Goal: Task Accomplishment & Management: Complete application form

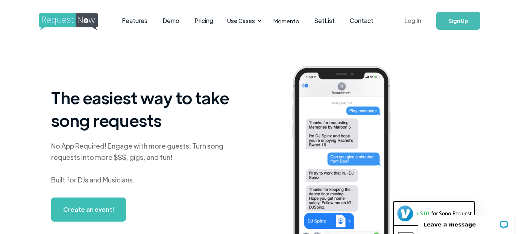
click at [408, 20] on link "Log In" at bounding box center [413, 21] width 32 height 26
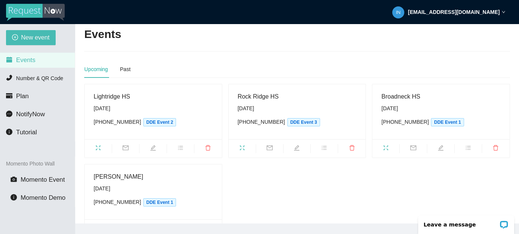
scroll to position [5, 0]
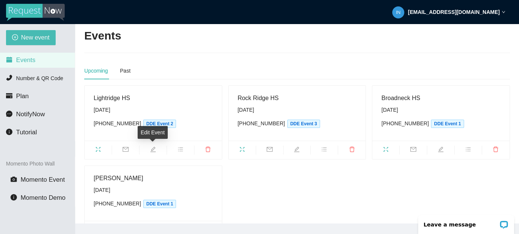
click at [154, 147] on icon "edit" at bounding box center [152, 148] width 5 height 5
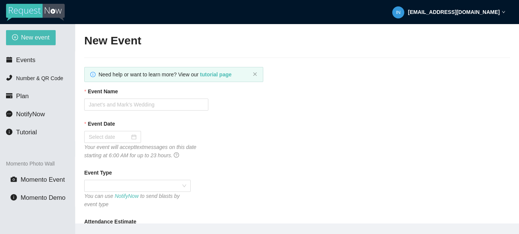
type textarea "Thank you for joining us for Homecoming 2025! Please get home safely. Go Lightn…"
type input "Lightridge HS"
type input "[DATE]"
type input "400"
type textarea "Welcome to Homecoming 2025 @ LHS! The DJ has received your request. Go Lightnin…"
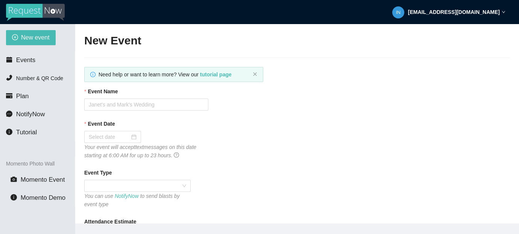
type textarea "Thank you for joining us for Homecoming 2025! Please get home safely. Go Lightn…"
checkbox input "true"
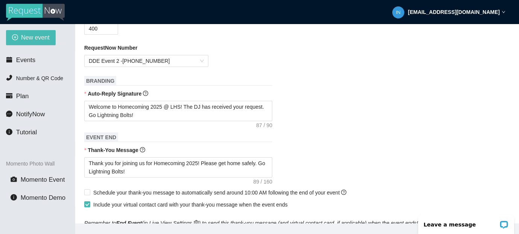
scroll to position [233, 0]
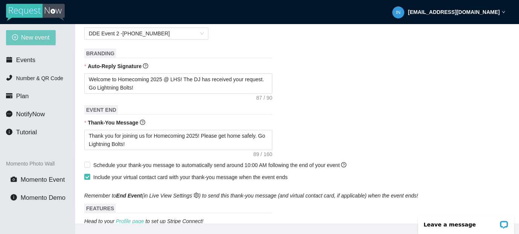
click at [26, 41] on span "New event" at bounding box center [35, 37] width 29 height 9
type textarea "[URL][DOMAIN_NAME]"
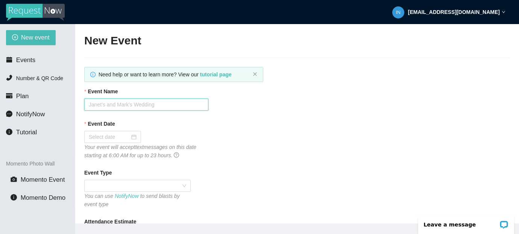
click at [114, 104] on input "Event Name" at bounding box center [146, 104] width 124 height 12
click at [132, 103] on input "[GEOGRAPHIC_DATA]" at bounding box center [146, 104] width 124 height 12
type input "[GEOGRAPHIC_DATA]"
click at [116, 134] on input "Event Date" at bounding box center [109, 137] width 41 height 8
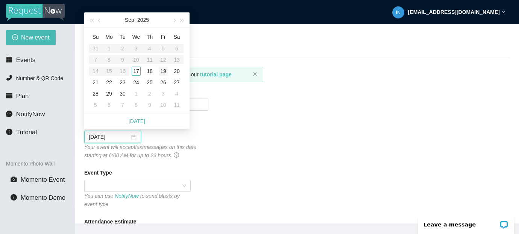
type input "[DATE]"
click at [174, 23] on button "button" at bounding box center [174, 19] width 8 height 15
type input "[DATE]"
click at [178, 50] on div "4" at bounding box center [176, 48] width 9 height 9
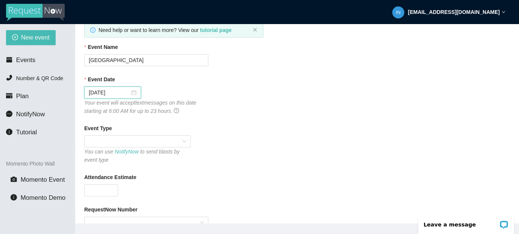
scroll to position [62, 0]
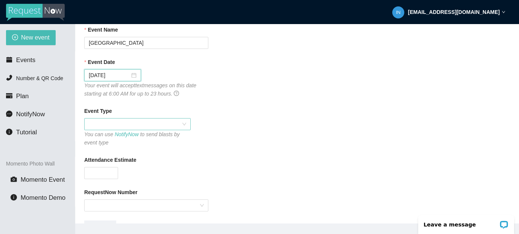
click at [182, 123] on span at bounding box center [137, 123] width 97 height 11
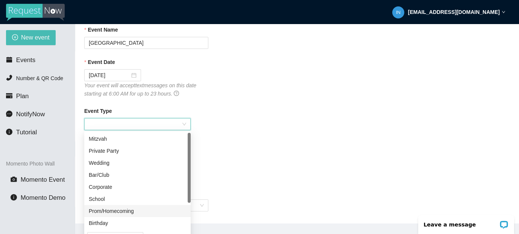
click at [120, 209] on div "Prom/Homecoming" at bounding box center [137, 211] width 97 height 8
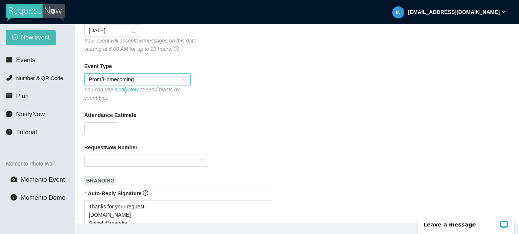
scroll to position [126, 0]
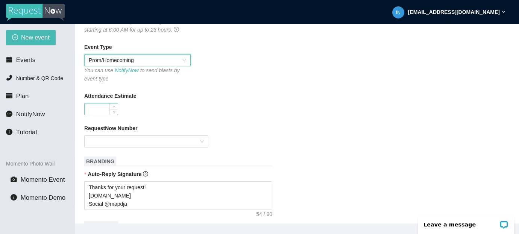
click at [97, 108] on input "Attendance Estimate" at bounding box center [101, 108] width 33 height 11
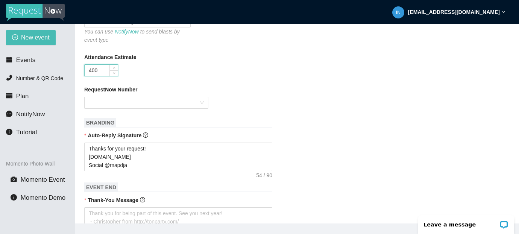
scroll to position [165, 0]
type input "400"
click at [130, 101] on input "RequestNow Number" at bounding box center [144, 102] width 110 height 11
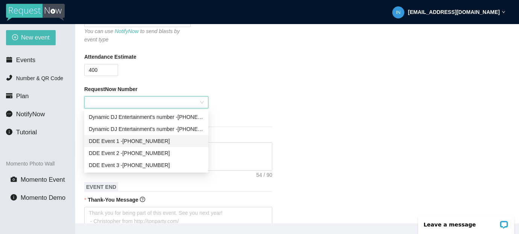
click at [154, 142] on div "DDE Event [PHONE_NUMBER]" at bounding box center [146, 141] width 115 height 8
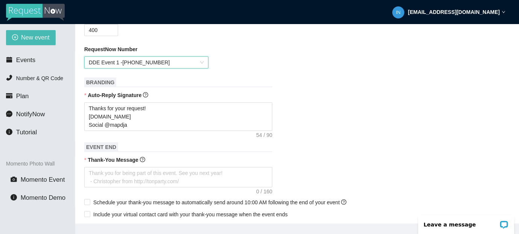
scroll to position [207, 0]
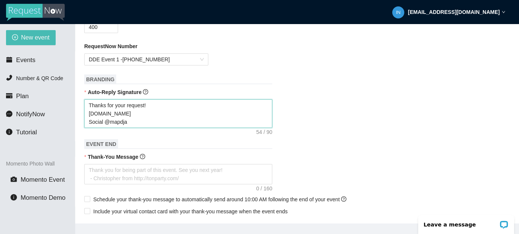
drag, startPoint x: 131, startPoint y: 122, endPoint x: 89, endPoint y: 103, distance: 45.7
click at [89, 103] on textarea "Thanks for your request! [DOMAIN_NAME] Social @mapdja" at bounding box center [178, 113] width 188 height 29
type textarea "W"
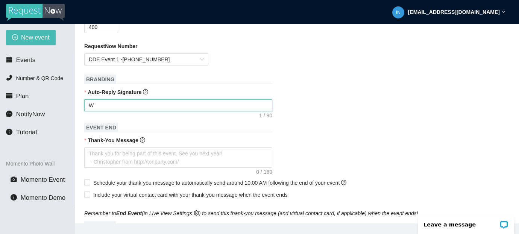
type textarea "We"
type textarea "Wel"
type textarea "Welc"
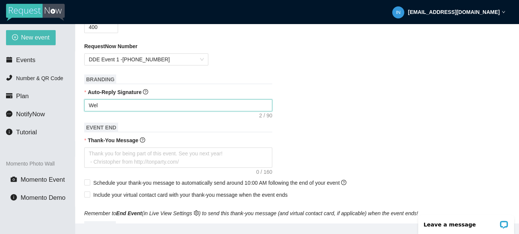
type textarea "Welc"
type textarea "Welco"
type textarea "Welcom"
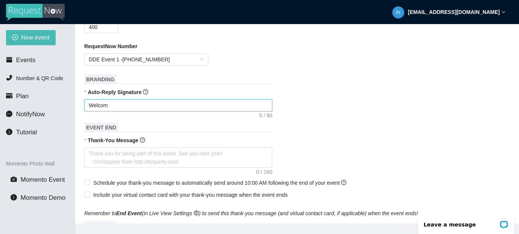
type textarea "Welcome"
type textarea "Welcome t"
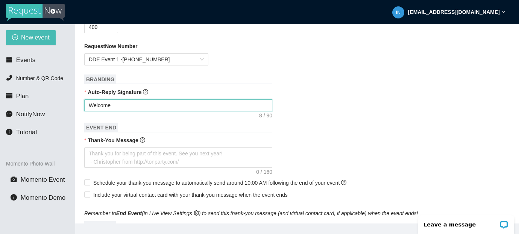
type textarea "Welcome t"
type textarea "Welcome to"
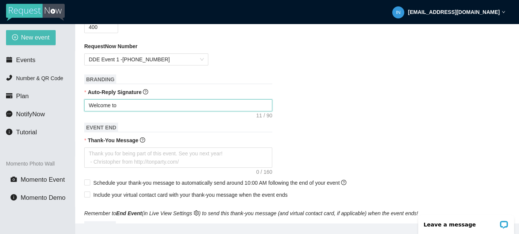
type textarea "Welcome to H"
type textarea "Welcome to Ho"
type textarea "Welcome to Hom"
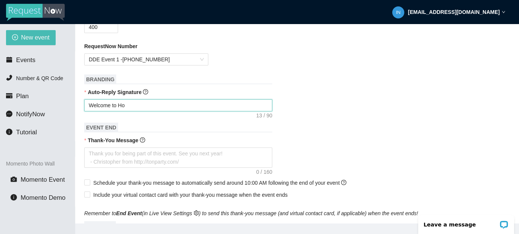
type textarea "Welcome to Hom"
type textarea "Welcome to Home"
type textarea "Welcome to Homec"
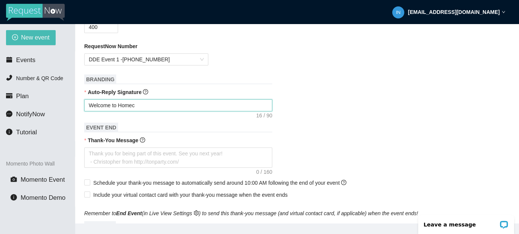
type textarea "Welcome to Homeco"
type textarea "Welcome to Homecom"
type textarea "Welcome to Homecomi"
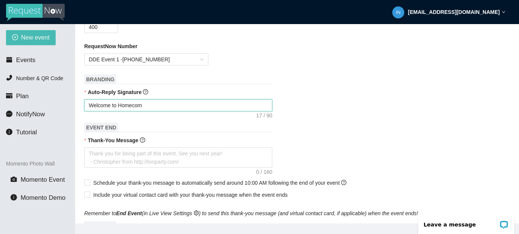
type textarea "Welcome to Homecomi"
type textarea "Welcome to Homecomin"
type textarea "Welcome to Homecoming"
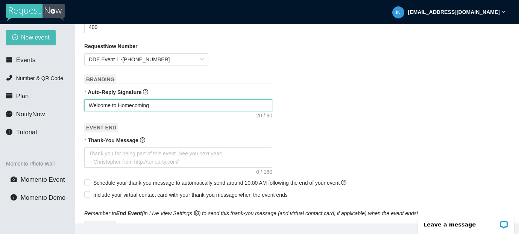
type textarea "Welcome to Homecoming"
type textarea "Welcome to Homecoming 2"
type textarea "Welcome to Homecoming 20"
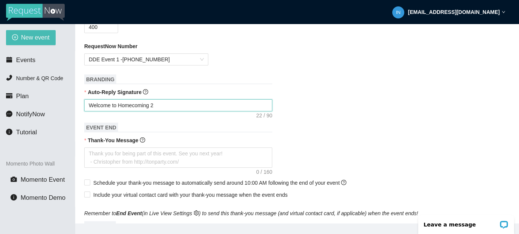
type textarea "Welcome to Homecoming 20"
type textarea "Welcome to Homecoming 202"
type textarea "Welcome to Homecoming 2025"
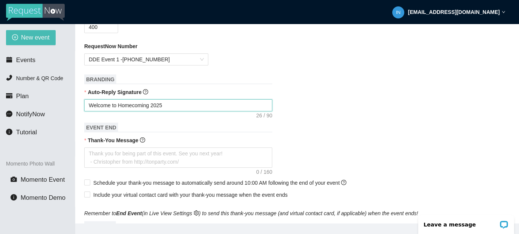
type textarea "Welcome to Homecoming 2025"
type textarea "Welcome to Homecoming 2025 @"
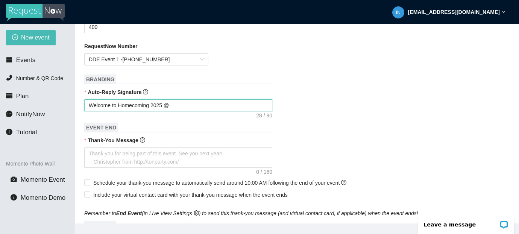
type textarea "Welcome to Homecoming 2025 @"
type textarea "Welcome to Homecoming 2025 @ D"
type textarea "Welcome to Homecoming 2025 @ De"
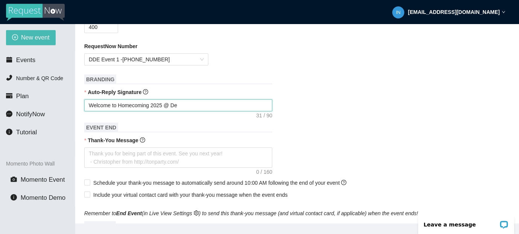
type textarea "Welcome to Homecoming 2025 @ Dem"
type textarea "Welcome to Homecoming 2025 @ Dema"
type textarea "Welcome to Homecoming 2025 @ Demat"
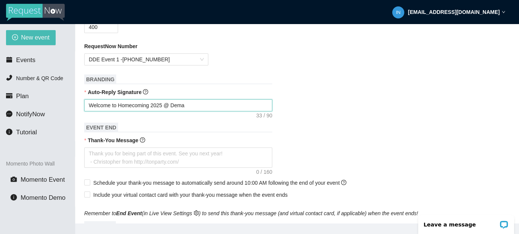
type textarea "Welcome to Homecoming 2025 @ Demat"
type textarea "Welcome to Homecoming 2025 @ Demath"
type textarea "Welcome to Homecoming 2025 @ Dematha"
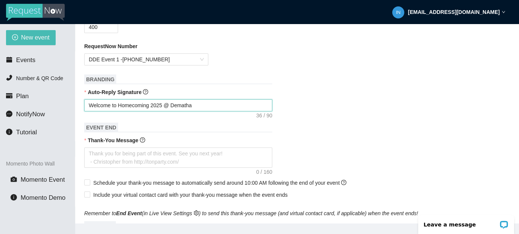
type textarea "Welcome to Homecoming 2025 @ Deatha"
type textarea "Welcome to Homecoming 2025 @ DeMatha"
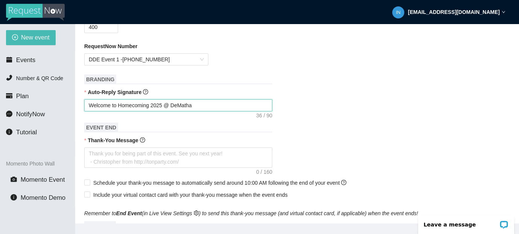
type textarea "Welcome to Homecoming 2025 @ DeMatha"
type textarea "Welcome to Homecoming 2025 @ DeMatha H"
type textarea "Welcome to Homecoming 2025 @ DeMatha HS"
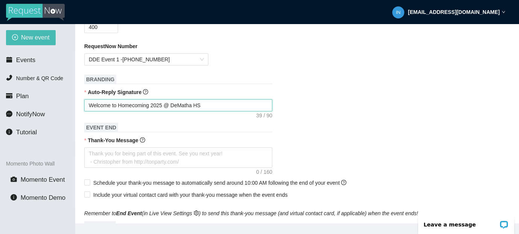
type textarea "Welcome to Homecoming 2025 @ DeMatha HS!"
type textarea "Welcome to Homecoming 2025 @ DeMatha HS! T"
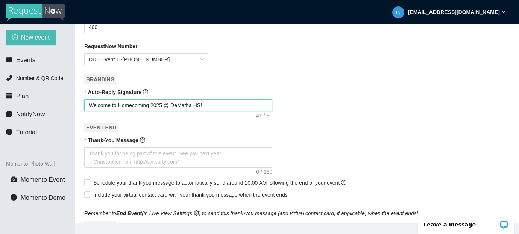
type textarea "Welcome to Homecoming 2025 @ DeMatha HS! T"
type textarea "Welcome to Homecoming 2025 @ DeMatha HS! Th"
type textarea "Welcome to Homecoming 2025 @ DeMatha HS! The"
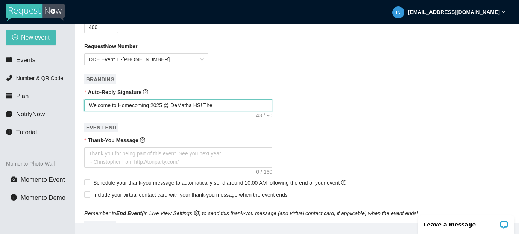
type textarea "Welcome to Homecoming 2025 @ DeMatha HS! The"
type textarea "Welcome to Homecoming 2025 @ DeMatha HS! The D"
type textarea "Welcome to Homecoming 2025 @ DeMatha HS! The DJ"
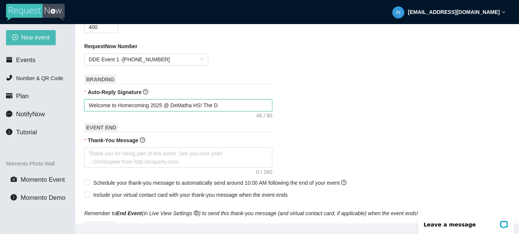
type textarea "Welcome to Homecoming 2025 @ DeMatha HS! The DJ"
type textarea "Welcome to Homecoming 2025 @ DeMatha HS! The [PERSON_NAME]"
type textarea "Welcome to Homecoming 2025 @ DeMatha HS! The DJ ha"
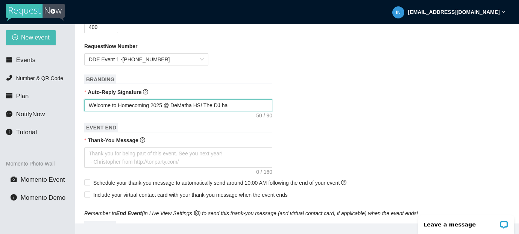
type textarea "Welcome to Homecoming 2025 @ DeMatha HS! The DJ has"
type textarea "Welcome to Homecoming 2025 @ DeMatha HS! The DJ has r"
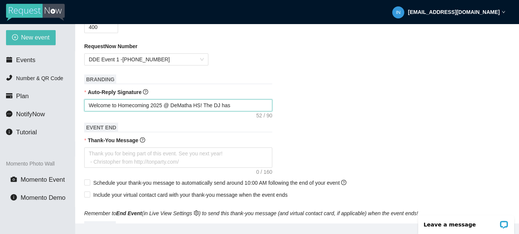
type textarea "Welcome to Homecoming 2025 @ DeMatha HS! The DJ has r"
type textarea "Welcome to Homecoming 2025 @ DeMatha HS! The DJ has re"
type textarea "Welcome to Homecoming 2025 @ DeMatha HS! The DJ has rec"
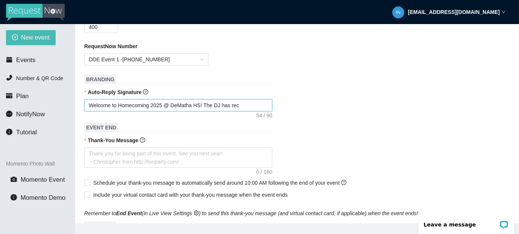
type textarea "Welcome to Homecoming 2025 @ DeMatha HS! The DJ has rece"
type textarea "Welcome to Homecoming 2025 @ DeMatha HS! The DJ has recei"
type textarea "Welcome to Homecoming 2025 @ DeMatha HS! The DJ has receiv"
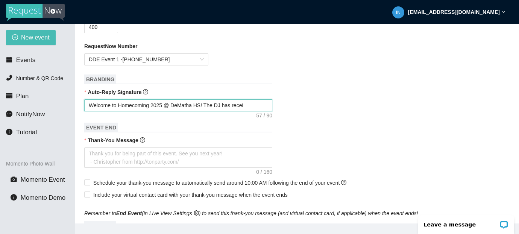
type textarea "Welcome to Homecoming 2025 @ DeMatha HS! The DJ has receiv"
type textarea "Welcome to Homecoming 2025 @ DeMatha HS! The DJ has receive"
type textarea "Welcome to Homecoming 2025 @ DeMatha HS! The DJ has received"
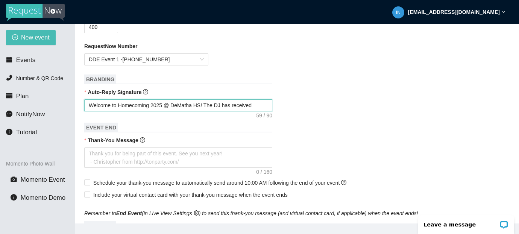
type textarea "Welcome to Homecoming 2025 @ DeMatha HS! The DJ has received"
type textarea "Welcome to Homecoming 2025 @ DeMatha HS! The DJ has received y"
type textarea "Welcome to Homecoming 2025 @ DeMatha HS! The DJ has received yo"
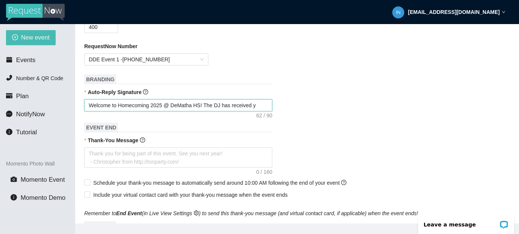
type textarea "Welcome to Homecoming 2025 @ DeMatha HS! The DJ has received yo"
type textarea "Welcome to Homecoming 2025 @ DeMatha HS! The DJ has received you"
type textarea "Welcome to Homecoming 2025 @ DeMatha HS! The DJ has received your"
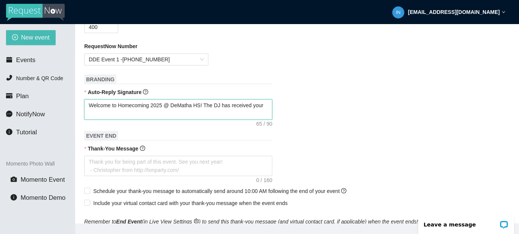
type textarea "Welcome to Homecoming 2025 @ DeMatha HS! The DJ has received your"
type textarea "Welcome to Homecoming 2025 @ DeMatha HS! The DJ has received your r"
type textarea "Welcome to Homecoming 2025 @ DeMatha HS! The DJ has received your re"
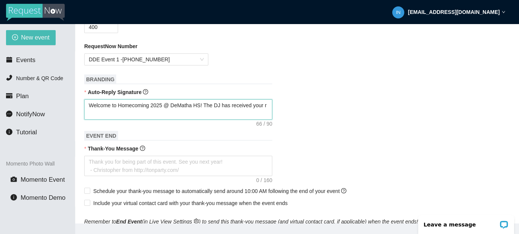
type textarea "Welcome to Homecoming 2025 @ DeMatha HS! The DJ has received your re"
type textarea "Welcome to Homecoming 2025 @ DeMatha HS! The DJ has received your req"
type textarea "Welcome to Homecoming 2025 @ DeMatha HS! The DJ has received your requ"
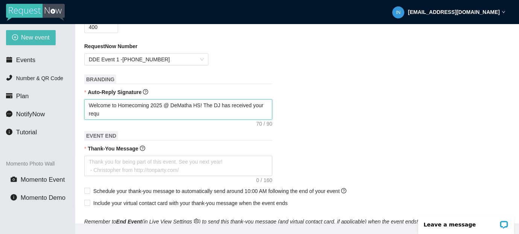
type textarea "Welcome to Homecoming 2025 @ DeMatha HS! The DJ has received your reque"
type textarea "Welcome to Homecoming 2025 @ DeMatha HS! The DJ has received your reques"
type textarea "Welcome to Homecoming 2025 @ DeMatha HS! The DJ has received your request"
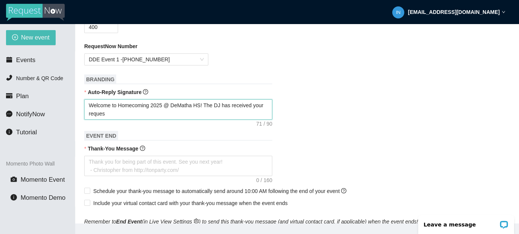
type textarea "Welcome to Homecoming 2025 @ DeMatha HS! The DJ has received your request"
type textarea "Welcome to Homecoming 2025 @ DeMatha HS! The DJ has received your request."
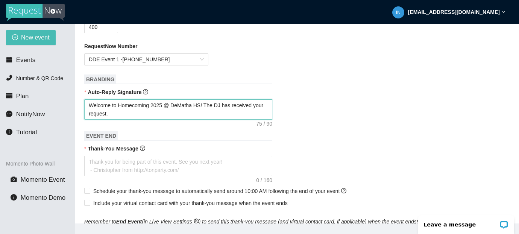
type textarea "Welcome to Homecoming 2025 @ DeMatha HS! The DJ has received your request. G"
type textarea "Welcome to Homecoming 2025 @ DeMatha HS! The DJ has received your request. Go"
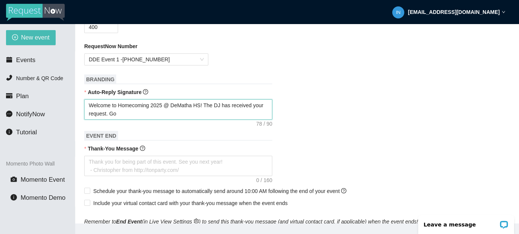
type textarea "Welcome to Homecoming 2025 @ DeMatha HS! The DJ has received your request. Go"
type textarea "Welcome to Homecoming 2025 @ DeMatha HS! The DJ has received your request. Go S"
type textarea "Welcome to Homecoming 2025 @ DeMatha HS! The DJ has received your request. Go St"
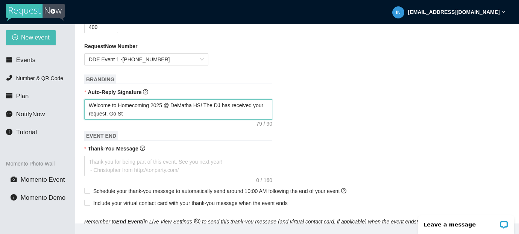
type textarea "Welcome to Homecoming 2025 @ DeMatha HS! The DJ has received your request. Go S…"
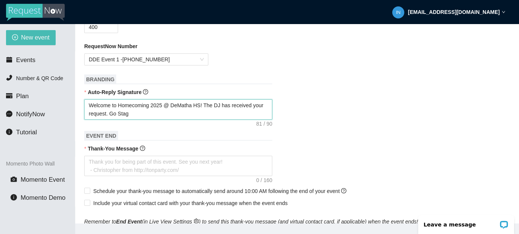
type textarea "Welcome to Homecoming 2025 @ DeMatha HS! The DJ has received your request. Go S…"
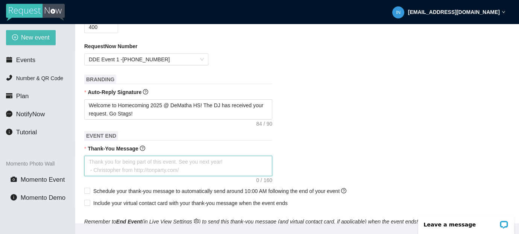
click at [138, 166] on textarea "Thank-You Message" at bounding box center [178, 166] width 188 height 20
type textarea "T"
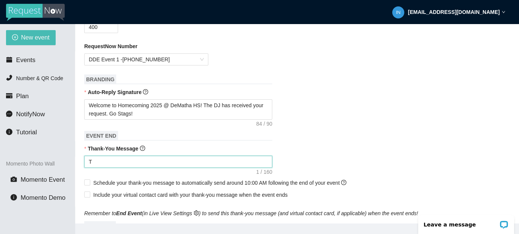
type textarea "Th"
type textarea "Tha"
type textarea "Than"
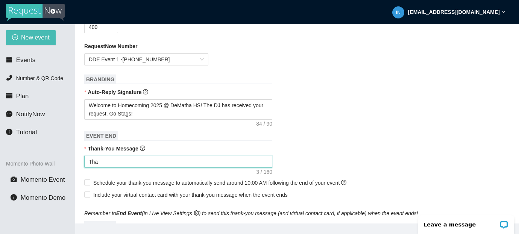
type textarea "Than"
type textarea "Thank"
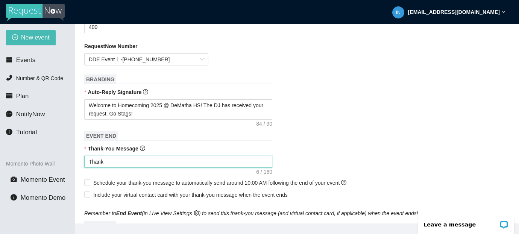
type textarea "Thank y"
type textarea "Thank yo"
type textarea "Thank you"
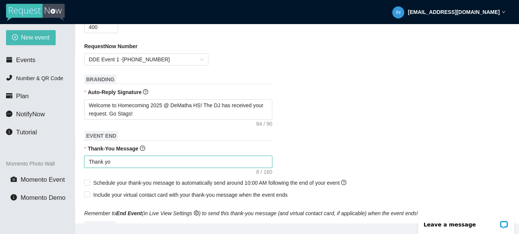
type textarea "Thank you"
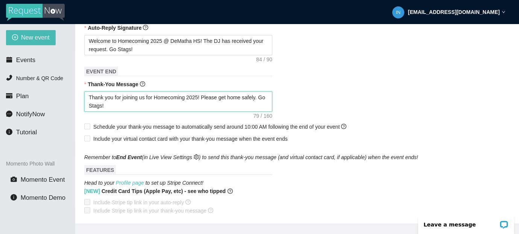
scroll to position [284, 0]
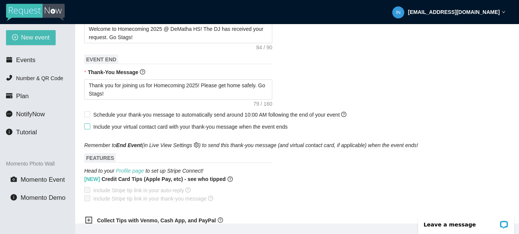
click at [87, 126] on input "Include your virtual contact card with your thank-you message when the event en…" at bounding box center [86, 125] width 5 height 5
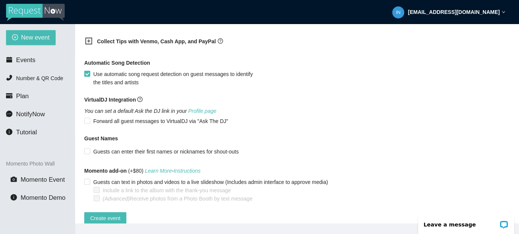
scroll to position [478, 0]
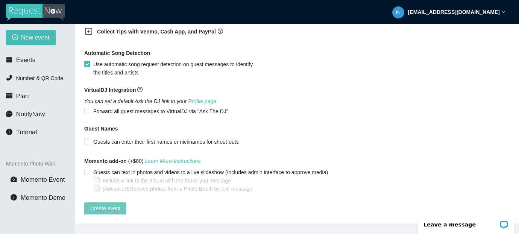
click at [117, 204] on span "Create event" at bounding box center [105, 208] width 30 height 8
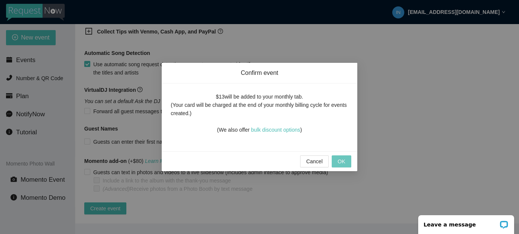
click at [345, 162] on button "OK" at bounding box center [342, 161] width 20 height 12
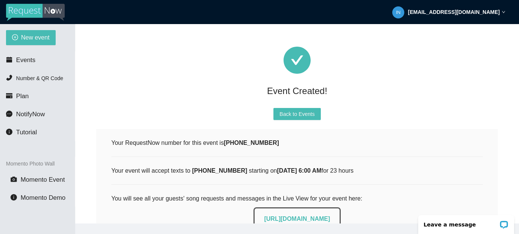
scroll to position [1, 0]
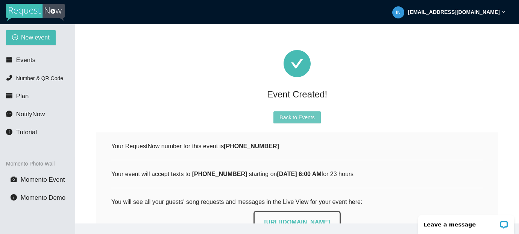
click at [307, 118] on span "Back to Events" at bounding box center [296, 117] width 35 height 8
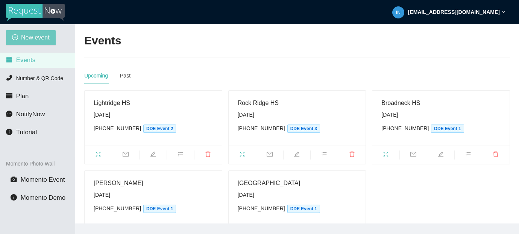
click at [30, 38] on span "New event" at bounding box center [35, 37] width 29 height 9
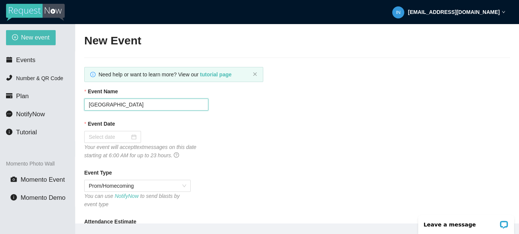
drag, startPoint x: 110, startPoint y: 105, endPoint x: 87, endPoint y: 104, distance: 22.6
click at [87, 104] on input "[GEOGRAPHIC_DATA]" at bounding box center [146, 104] width 124 height 12
click at [129, 137] on div at bounding box center [113, 137] width 48 height 8
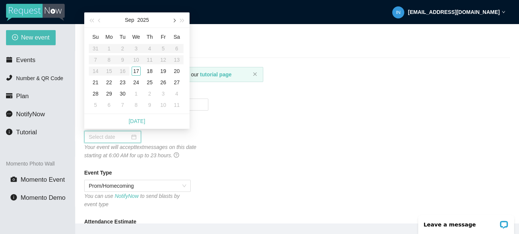
click at [174, 19] on span "button" at bounding box center [174, 21] width 4 height 4
click at [178, 48] on div "4" at bounding box center [176, 48] width 9 height 9
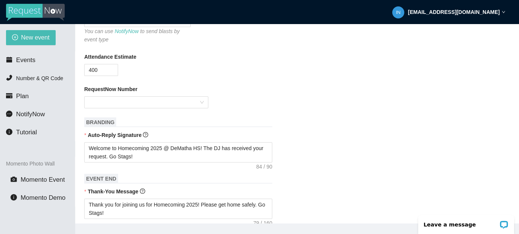
scroll to position [185, 0]
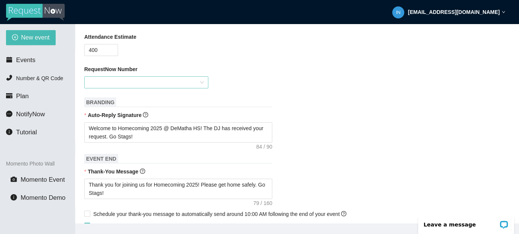
click at [148, 79] on input "RequestNow Number" at bounding box center [144, 82] width 110 height 11
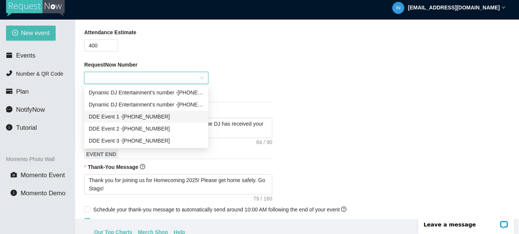
scroll to position [6, 0]
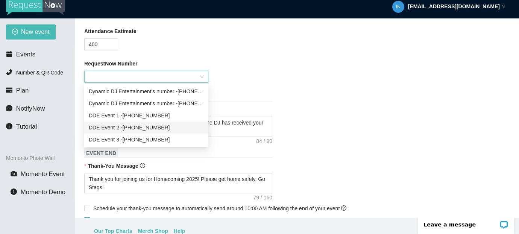
click at [154, 127] on div "DDE Event [PHONE_NUMBER]" at bounding box center [146, 127] width 115 height 8
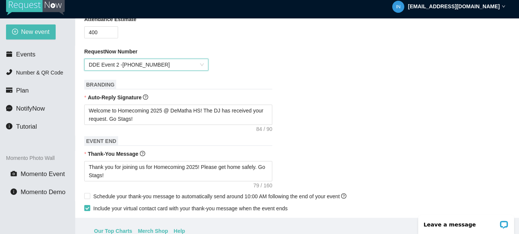
scroll to position [201, 0]
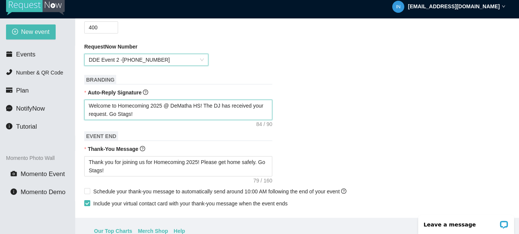
click at [138, 115] on textarea "Welcome to Homecoming 2025 @ DeMatha HS! The DJ has received your request. Go S…" at bounding box center [178, 110] width 188 height 20
click at [185, 104] on textarea "Welcome to Homecoming 2025 @ DeMatha HS! The DJ has received your request. Go F…" at bounding box center [178, 110] width 188 height 20
click at [167, 106] on textarea "Welcome to Homecoming 2025 @ Severna Par HS! The DJ has received your request. …" at bounding box center [178, 110] width 188 height 20
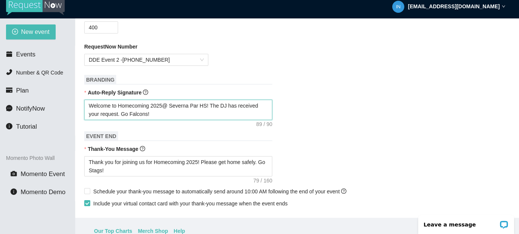
click at [201, 104] on textarea "Welcome to Homecoming 2025@ Severna Par HS! The DJ has received your request. G…" at bounding box center [178, 110] width 188 height 20
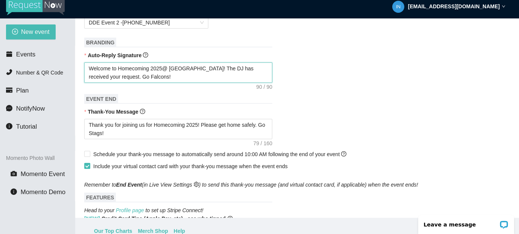
scroll to position [239, 0]
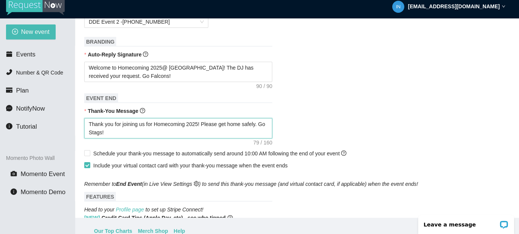
click at [103, 132] on textarea "Thank you for joining us for Homecoming 2025! Please get home safely. Go Stags!" at bounding box center [178, 128] width 188 height 20
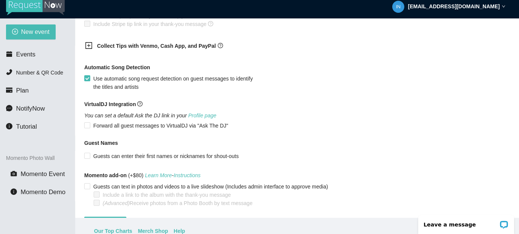
scroll to position [478, 0]
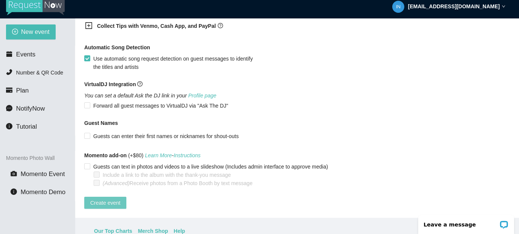
click at [101, 200] on span "Create event" at bounding box center [105, 202] width 30 height 8
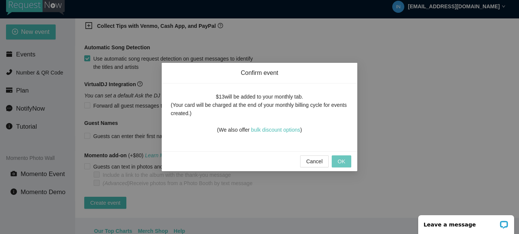
click at [338, 158] on span "OK" at bounding box center [342, 161] width 8 height 8
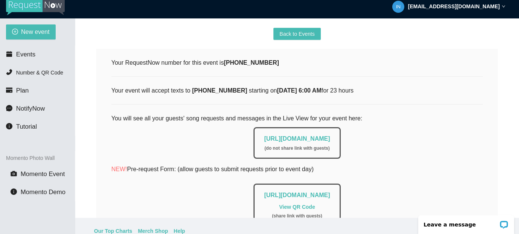
scroll to position [0, 0]
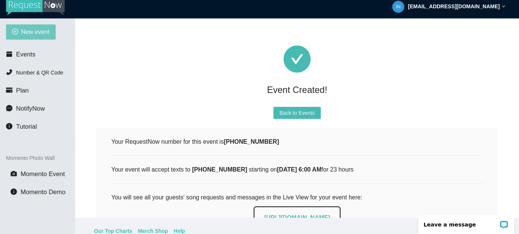
click at [32, 27] on span "New event" at bounding box center [35, 31] width 29 height 9
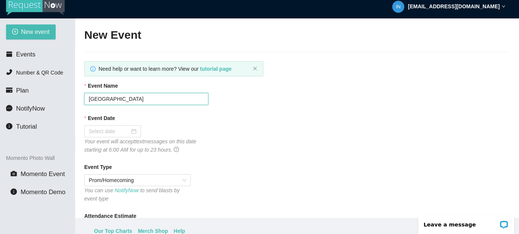
drag, startPoint x: 120, startPoint y: 98, endPoint x: 84, endPoint y: 98, distance: 35.7
click at [84, 98] on input "[GEOGRAPHIC_DATA]" at bounding box center [146, 99] width 124 height 12
click at [117, 131] on input "Event Date" at bounding box center [109, 131] width 41 height 8
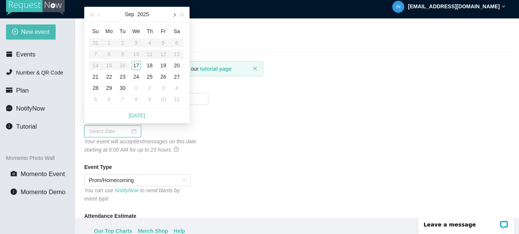
click at [173, 15] on span "button" at bounding box center [174, 15] width 4 height 4
click at [177, 43] on div "4" at bounding box center [176, 42] width 9 height 9
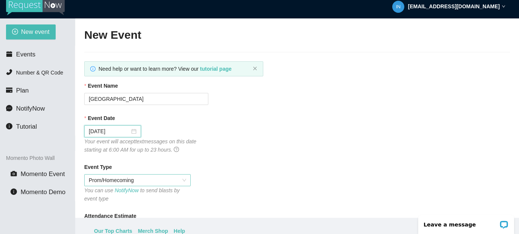
click at [133, 179] on span "Prom/Homecoming" at bounding box center [137, 179] width 97 height 11
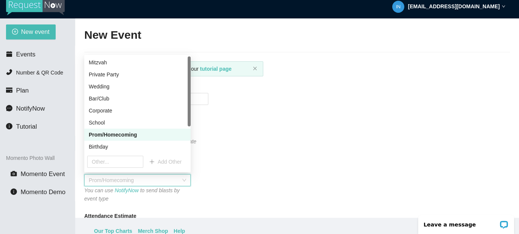
drag, startPoint x: 140, startPoint y: 135, endPoint x: 155, endPoint y: 135, distance: 15.0
click at [140, 135] on div "Prom/Homecoming" at bounding box center [137, 134] width 97 height 8
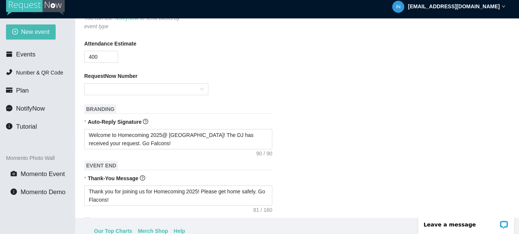
scroll to position [186, 0]
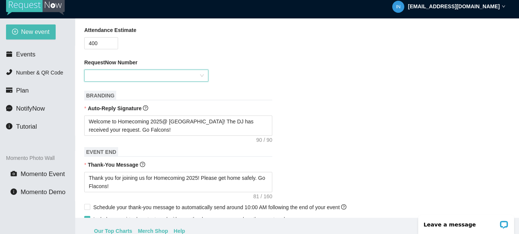
click at [192, 77] on input "RequestNow Number" at bounding box center [144, 75] width 110 height 11
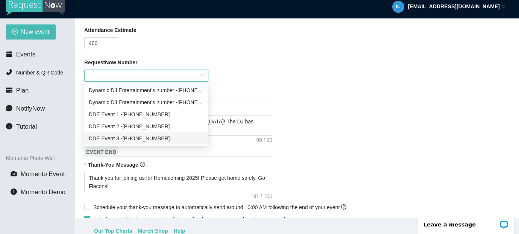
click at [140, 138] on div "DDE Event [PHONE_NUMBER]" at bounding box center [146, 138] width 115 height 8
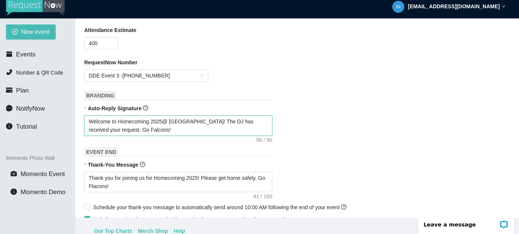
click at [141, 129] on textarea "Welcome to Homecoming 2025@ [GEOGRAPHIC_DATA]! The DJ has received your request…" at bounding box center [178, 125] width 188 height 20
drag, startPoint x: 203, startPoint y: 121, endPoint x: 173, endPoint y: 120, distance: 30.5
click at [173, 120] on textarea "Welcome to Homecoming 2025@ [GEOGRAPHIC_DATA]! The DJ has received your request…" at bounding box center [178, 125] width 188 height 20
click at [144, 128] on textarea "Welcome to Homecoming 2025@ Powhatan HS! The DJ has received your request. Go […" at bounding box center [178, 125] width 188 height 20
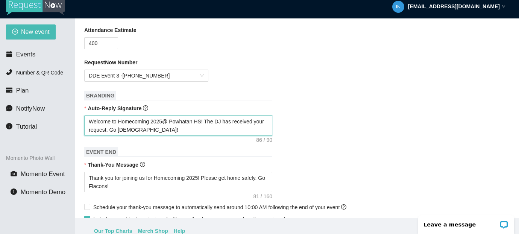
click at [164, 120] on textarea "Welcome to Homecoming 2025@ Powhatan HS! The DJ has received your request. Go […" at bounding box center [178, 125] width 188 height 20
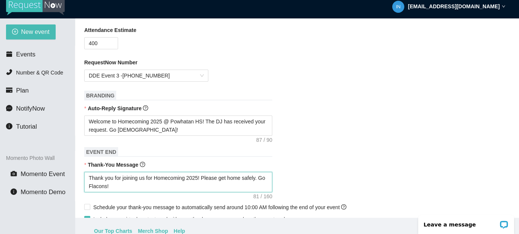
click at [104, 189] on textarea "Thank you for joining us for Homecoming 2025! Please get home safely. Go Flacon…" at bounding box center [178, 182] width 188 height 20
click at [136, 185] on textarea "Thank you for joining us for Homecoming 2025! Please get home safely. Go Flacon…" at bounding box center [178, 182] width 188 height 20
click at [108, 186] on textarea "Thank you for joining us for Homecoming 2025! Please get home safely. Go Flacon…" at bounding box center [178, 182] width 188 height 20
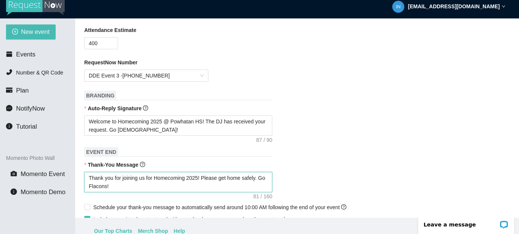
click at [108, 186] on textarea "Thank you for joining us for Homecoming 2025! Please get home safely. Go Flacon…" at bounding box center [178, 182] width 188 height 20
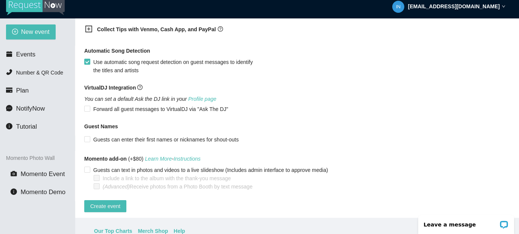
scroll to position [478, 0]
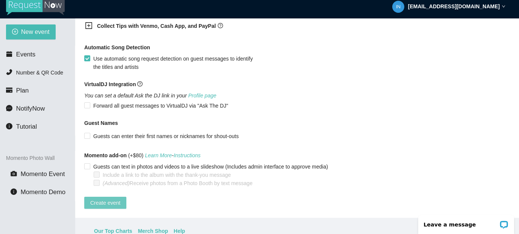
click at [103, 198] on span "Create event" at bounding box center [105, 202] width 30 height 8
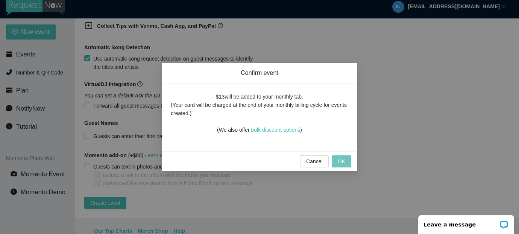
click at [338, 160] on span "OK" at bounding box center [342, 161] width 8 height 8
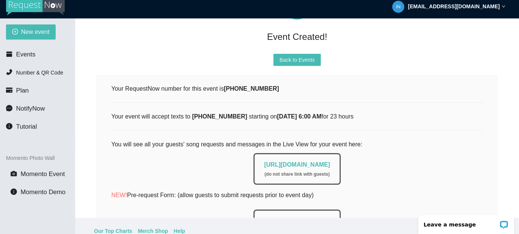
scroll to position [0, 0]
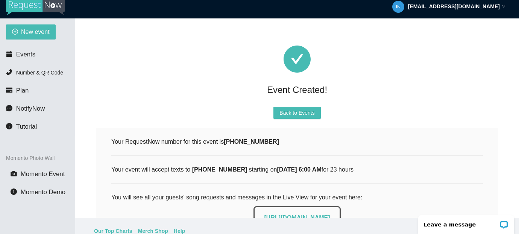
click at [484, 8] on strong "[EMAIL_ADDRESS][DOMAIN_NAME]" at bounding box center [454, 6] width 92 height 6
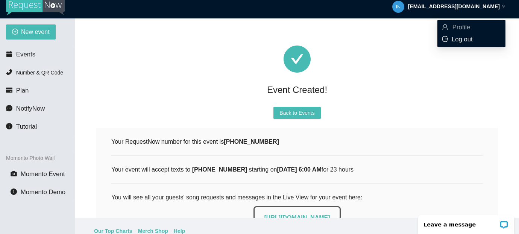
click at [465, 40] on span "Log out" at bounding box center [461, 39] width 21 height 7
